Goal: Task Accomplishment & Management: Manage account settings

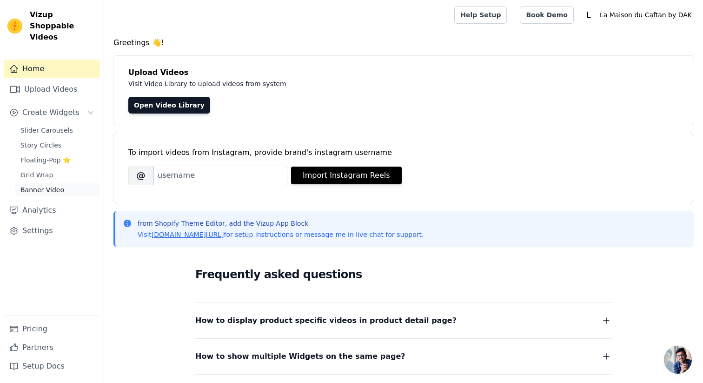
click at [58, 185] on span "Banner Video" at bounding box center [42, 189] width 44 height 9
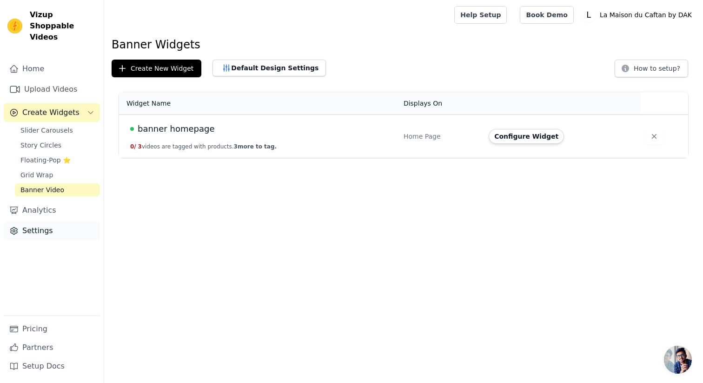
click at [50, 224] on link "Settings" at bounding box center [52, 230] width 96 height 19
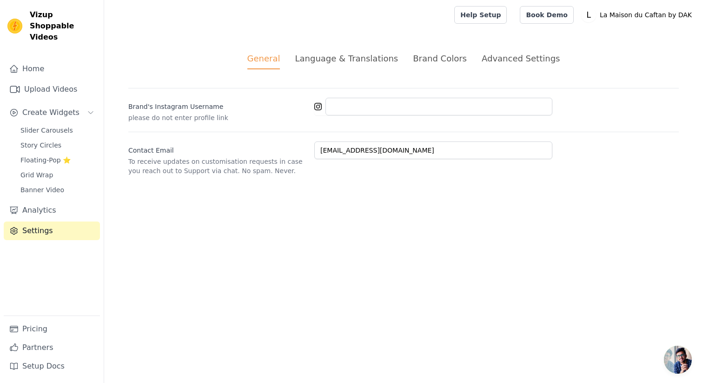
click at [364, 67] on li "Language & Translations" at bounding box center [346, 60] width 103 height 17
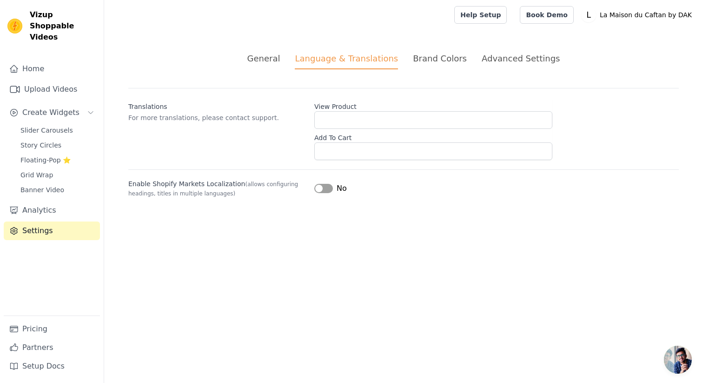
click at [440, 53] on div "Brand Colors" at bounding box center [440, 58] width 54 height 13
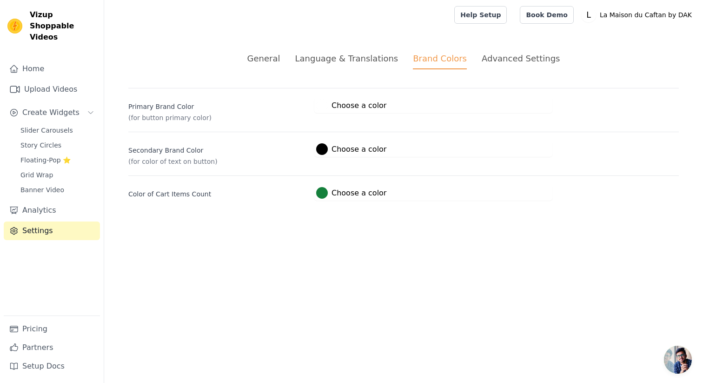
click at [326, 104] on div at bounding box center [322, 106] width 12 height 12
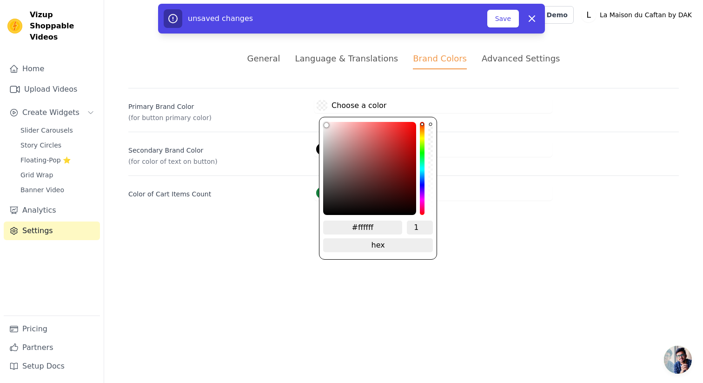
drag, startPoint x: 428, startPoint y: 206, endPoint x: 425, endPoint y: 71, distance: 135.4
click at [425, 71] on div "General Language & Translations Brand Colors Advanced Settings unsaved changes …" at bounding box center [403, 126] width 595 height 193
click at [267, 107] on label "Primary Brand Color" at bounding box center [217, 104] width 179 height 13
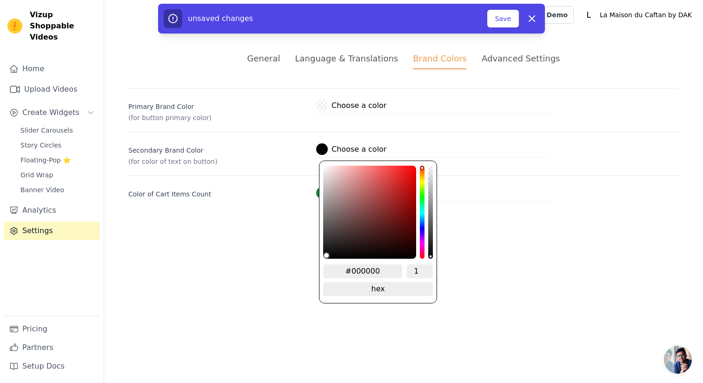
click at [331, 154] on label "#000000 Choose a color" at bounding box center [351, 149] width 70 height 12
drag, startPoint x: 329, startPoint y: 251, endPoint x: 310, endPoint y: 110, distance: 142.3
click at [310, 110] on div "Primary Brand Color (for button primary color) #ffffff Choose a color #ffffff 1…" at bounding box center [403, 144] width 551 height 113
click at [274, 123] on div "Primary Brand Color (for button primary color) #ffffff Choose a color #ffffff 1…" at bounding box center [403, 144] width 551 height 113
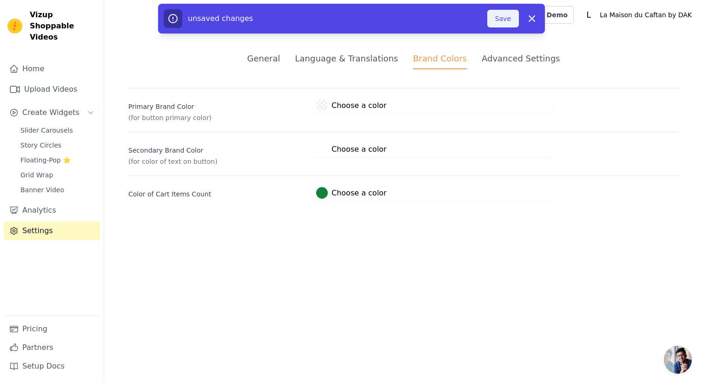
click at [509, 24] on button "Save" at bounding box center [504, 19] width 32 height 18
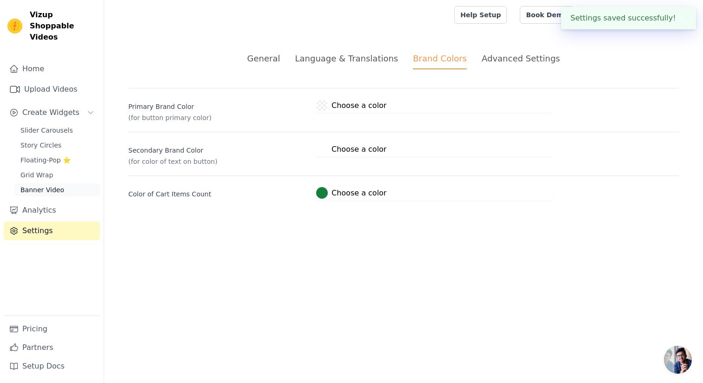
click at [48, 185] on span "Banner Video" at bounding box center [42, 189] width 44 height 9
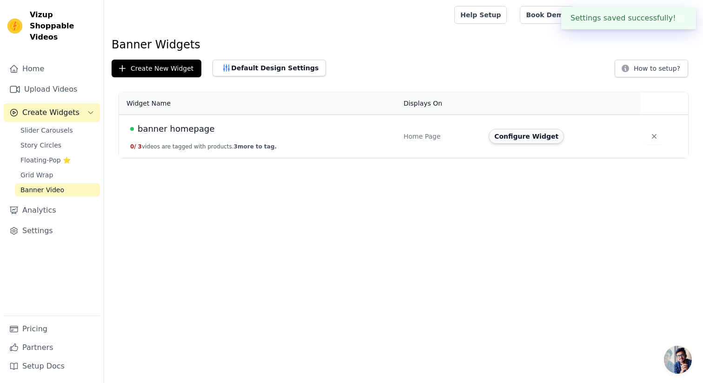
click at [522, 142] on button "Configure Widget" at bounding box center [526, 136] width 75 height 15
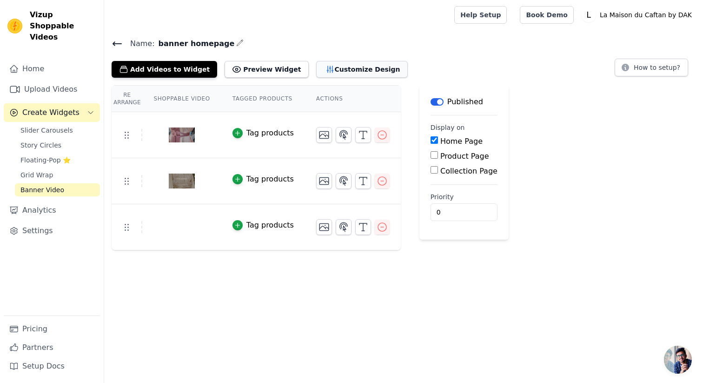
click at [330, 71] on button "Customize Design" at bounding box center [362, 69] width 92 height 17
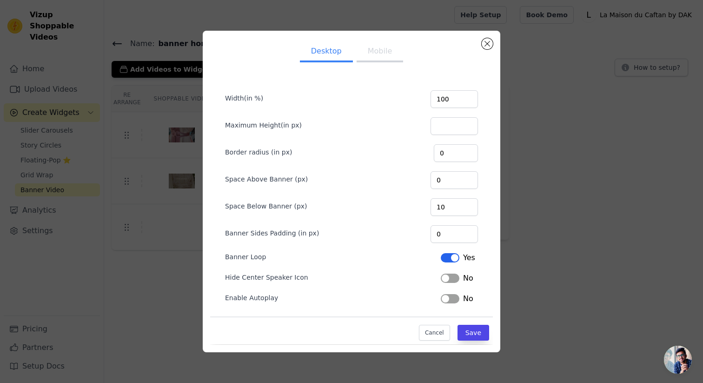
scroll to position [2, 0]
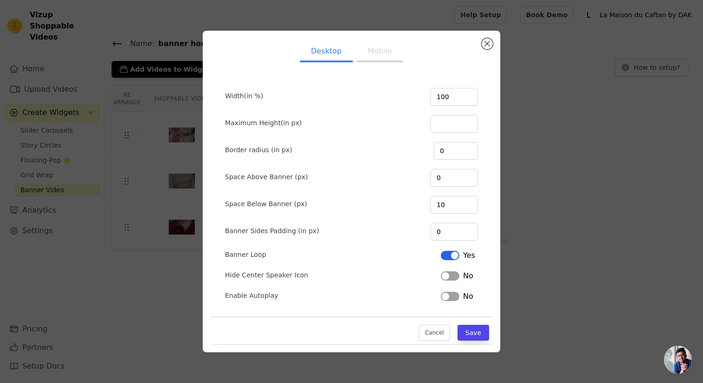
click at [447, 276] on button "Label" at bounding box center [450, 275] width 19 height 9
click at [451, 296] on button "Label" at bounding box center [450, 296] width 19 height 9
click at [457, 253] on button "Label" at bounding box center [450, 255] width 19 height 9
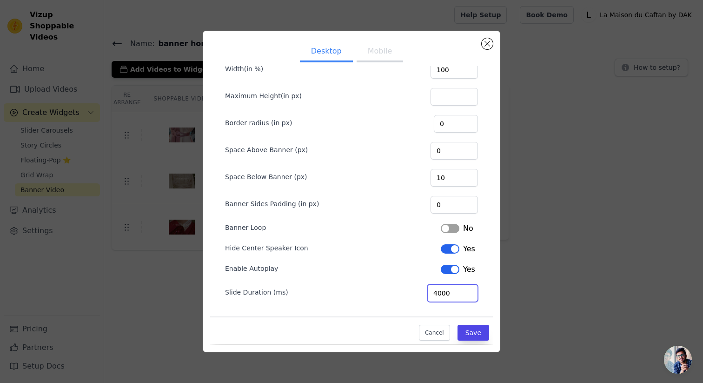
click at [454, 294] on input "4000" at bounding box center [453, 293] width 51 height 18
type input "20000"
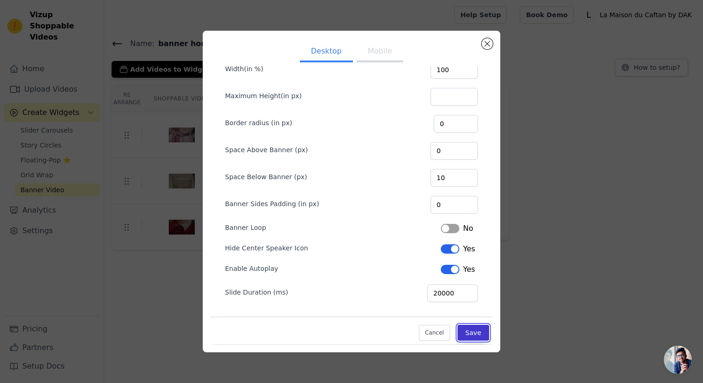
click at [479, 337] on button "Save" at bounding box center [474, 333] width 32 height 16
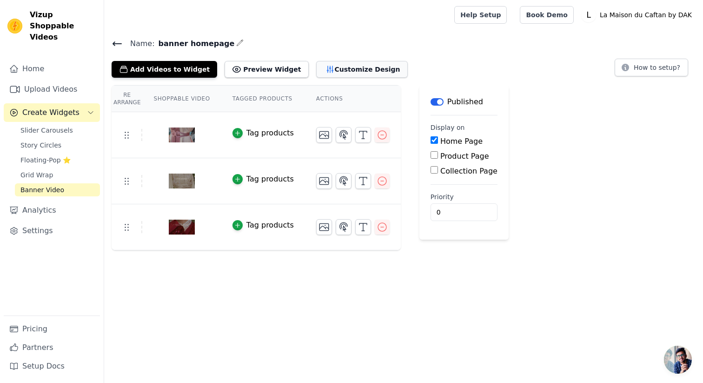
click at [328, 70] on button "Customize Design" at bounding box center [362, 69] width 92 height 17
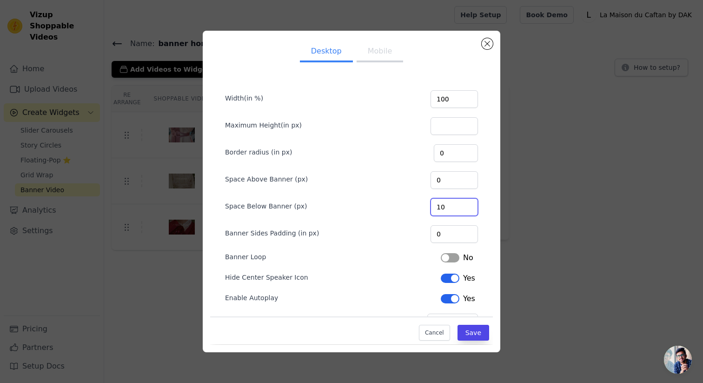
click at [454, 208] on input "10" at bounding box center [454, 207] width 47 height 18
click at [468, 210] on input "9" at bounding box center [454, 207] width 47 height 18
click at [468, 210] on input "8" at bounding box center [454, 207] width 47 height 18
click at [468, 210] on input "7" at bounding box center [454, 207] width 47 height 18
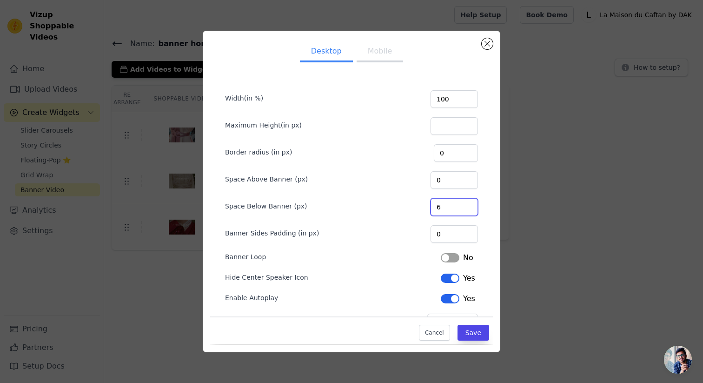
click at [468, 210] on input "6" at bounding box center [454, 207] width 47 height 18
click at [468, 210] on input "5" at bounding box center [454, 207] width 47 height 18
click at [468, 210] on input "4" at bounding box center [454, 207] width 47 height 18
click at [468, 210] on input "3" at bounding box center [454, 207] width 47 height 18
click at [468, 210] on input "2" at bounding box center [454, 207] width 47 height 18
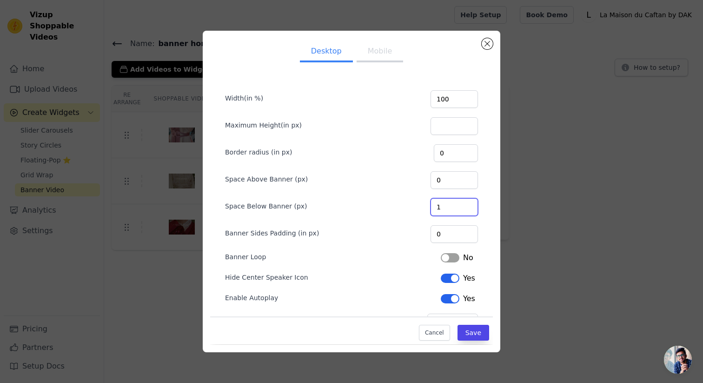
click at [468, 210] on input "1" at bounding box center [454, 207] width 47 height 18
type input "0"
click at [468, 210] on input "0" at bounding box center [454, 207] width 47 height 18
click at [474, 329] on button "Save" at bounding box center [474, 333] width 32 height 16
